Goal: Task Accomplishment & Management: Manage account settings

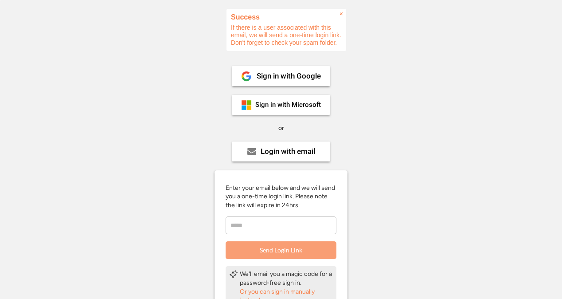
scroll to position [97, 0]
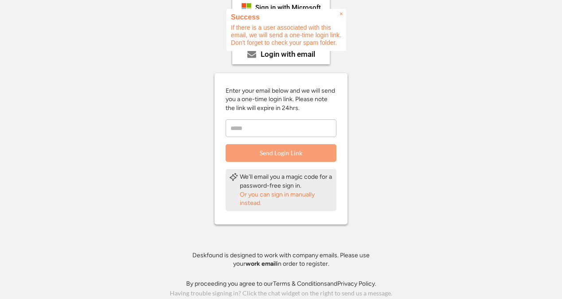
click at [342, 13] on span "×" at bounding box center [342, 14] width 4 height 8
